Goal: Navigation & Orientation: Find specific page/section

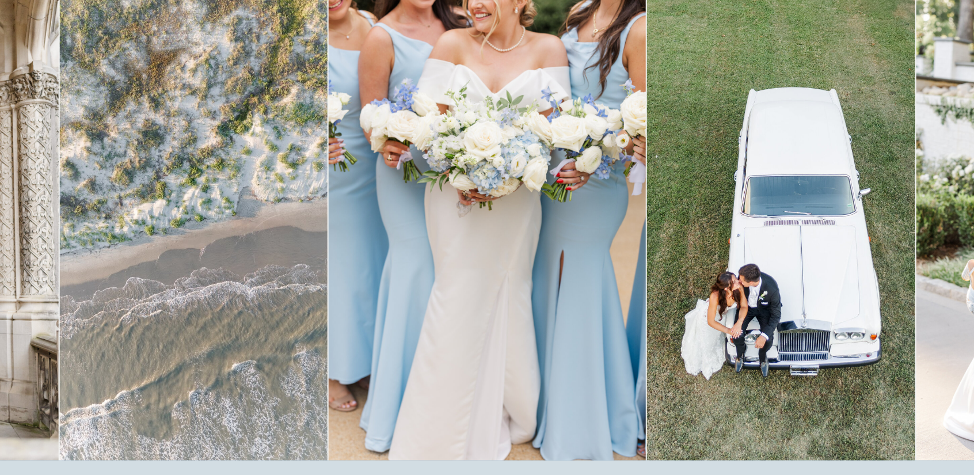
scroll to position [89, 0]
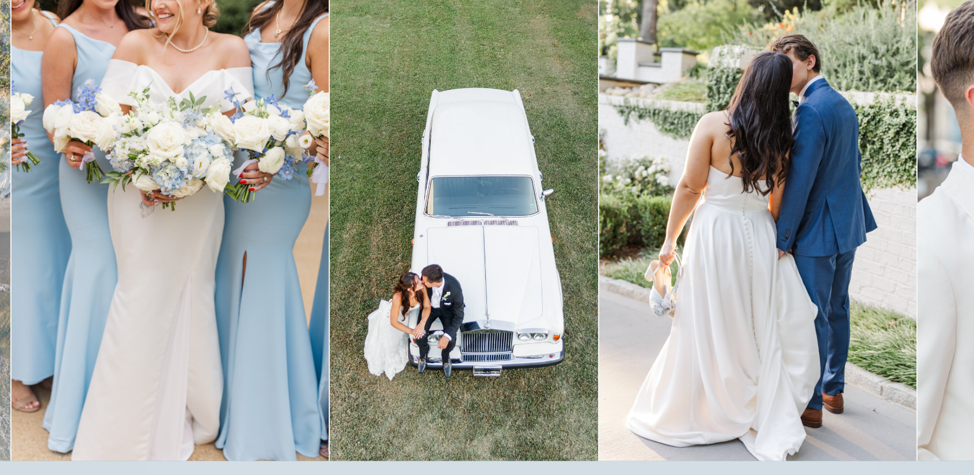
click at [631, 267] on img at bounding box center [757, 224] width 317 height 476
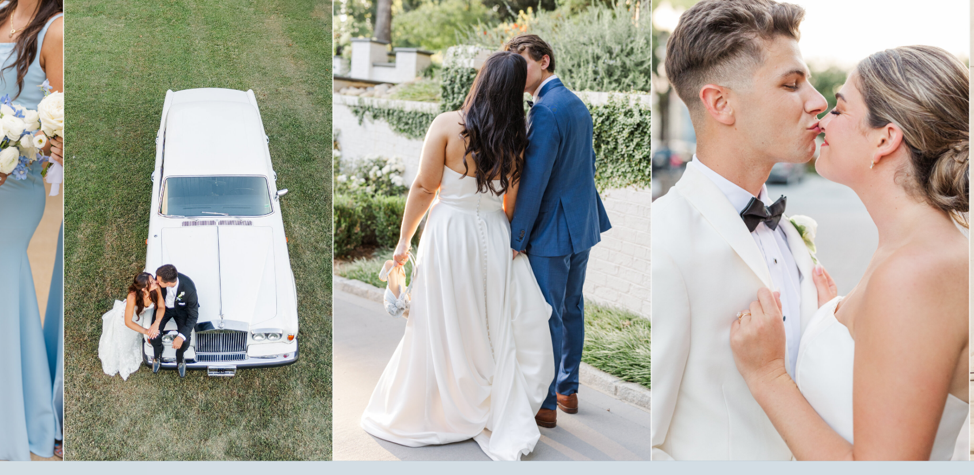
click at [652, 352] on img at bounding box center [810, 224] width 317 height 476
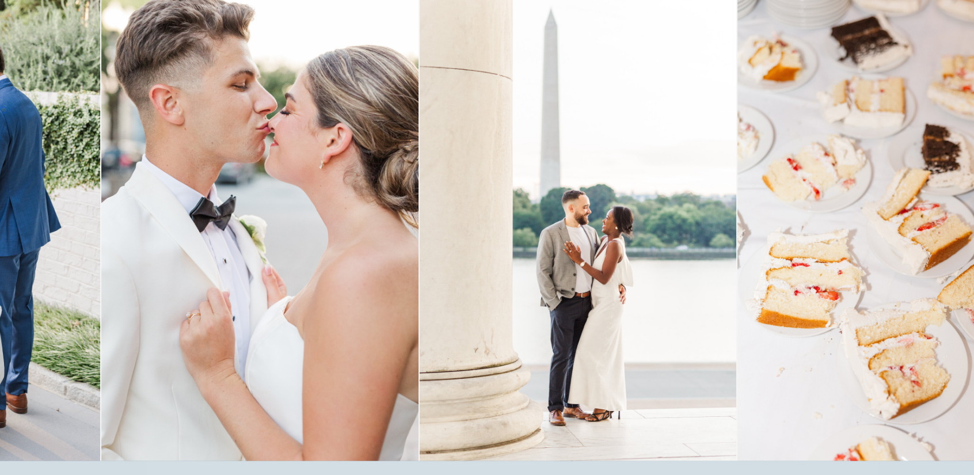
click at [420, 339] on img at bounding box center [578, 224] width 317 height 476
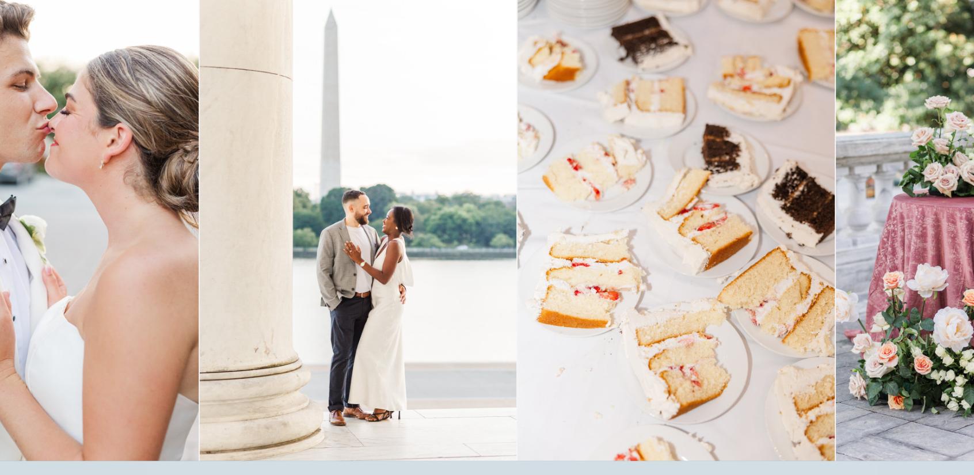
click at [518, 358] on img at bounding box center [676, 224] width 317 height 476
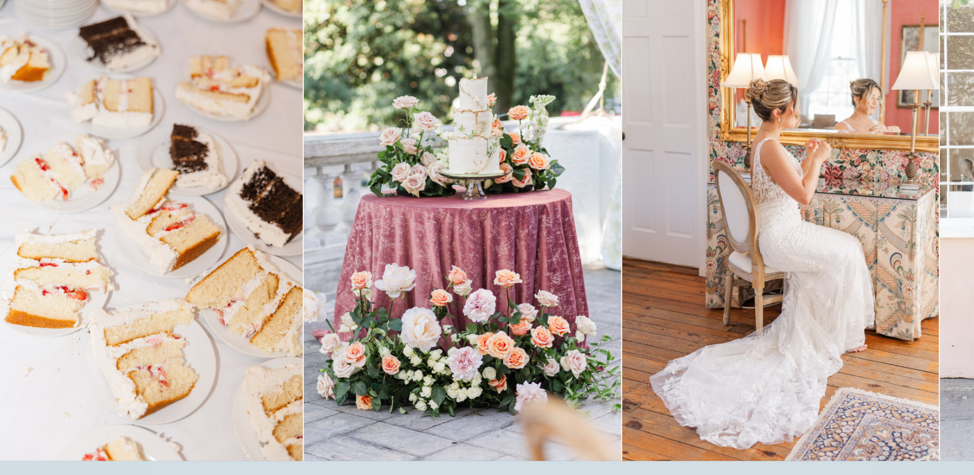
click at [304, 355] on img at bounding box center [462, 224] width 317 height 476
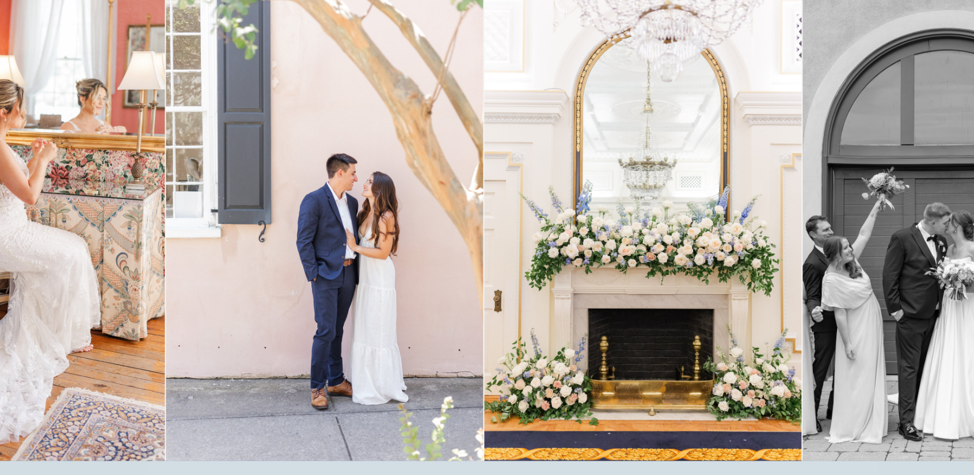
click at [225, 310] on img at bounding box center [324, 224] width 317 height 476
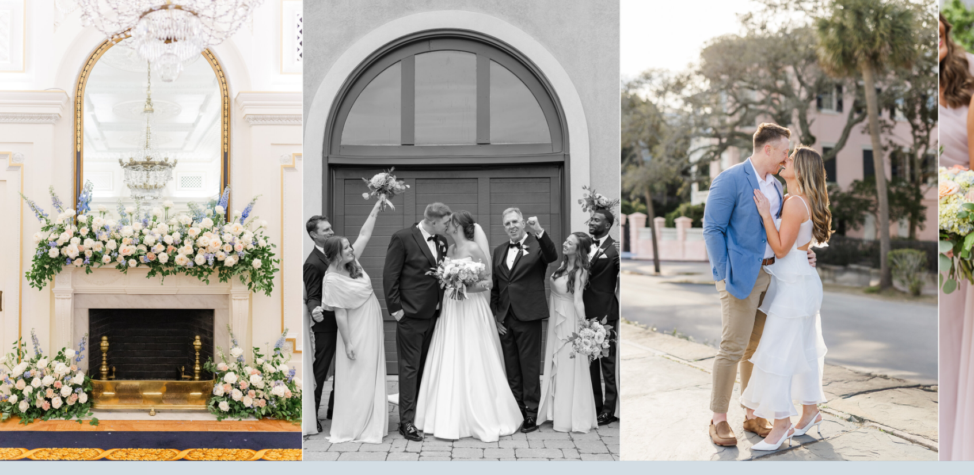
click at [621, 318] on img at bounding box center [779, 224] width 317 height 476
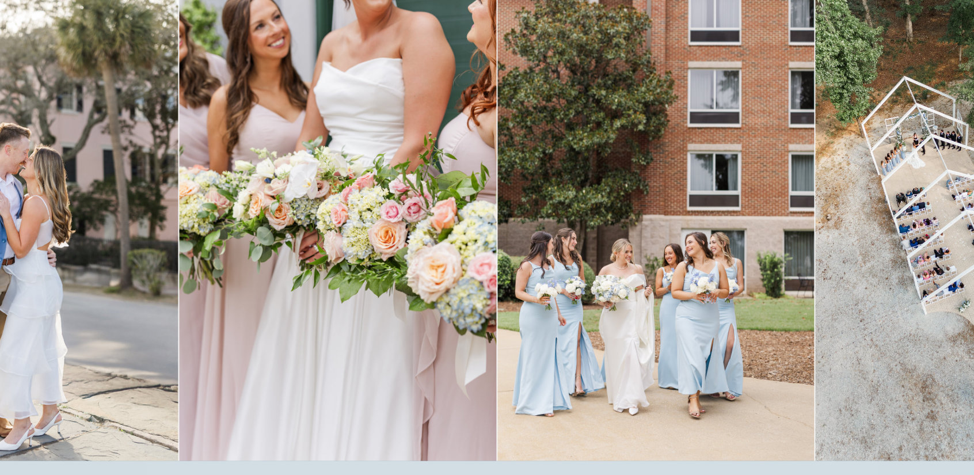
click at [497, 319] on img at bounding box center [655, 224] width 317 height 476
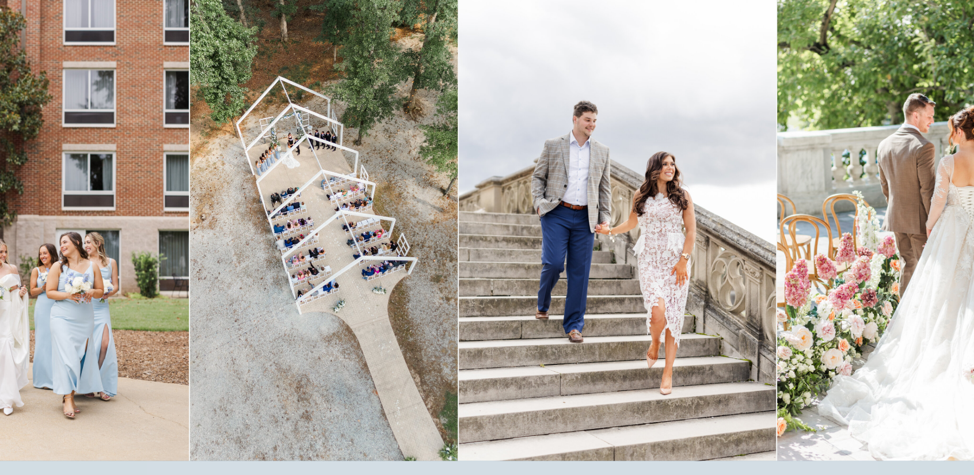
click at [459, 272] on img at bounding box center [617, 224] width 317 height 476
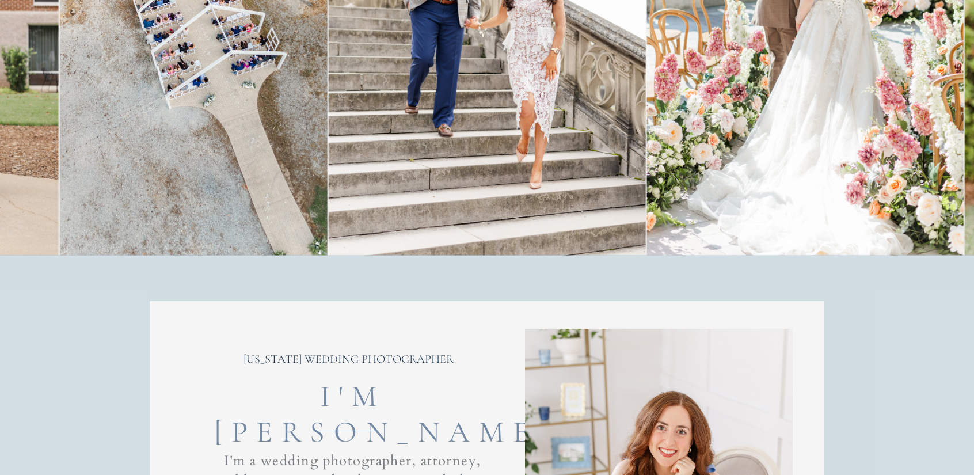
scroll to position [0, 0]
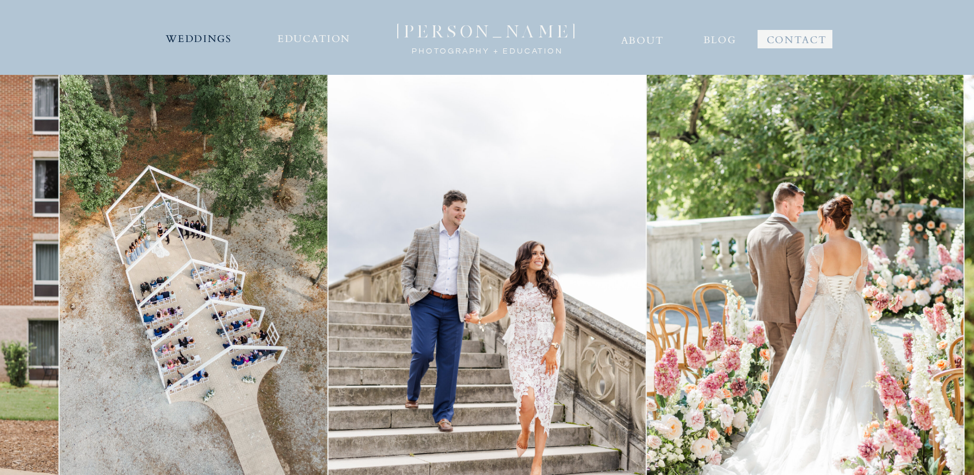
click at [212, 40] on nav "WEDDINGS" at bounding box center [199, 37] width 70 height 18
